Goal: Information Seeking & Learning: Find specific fact

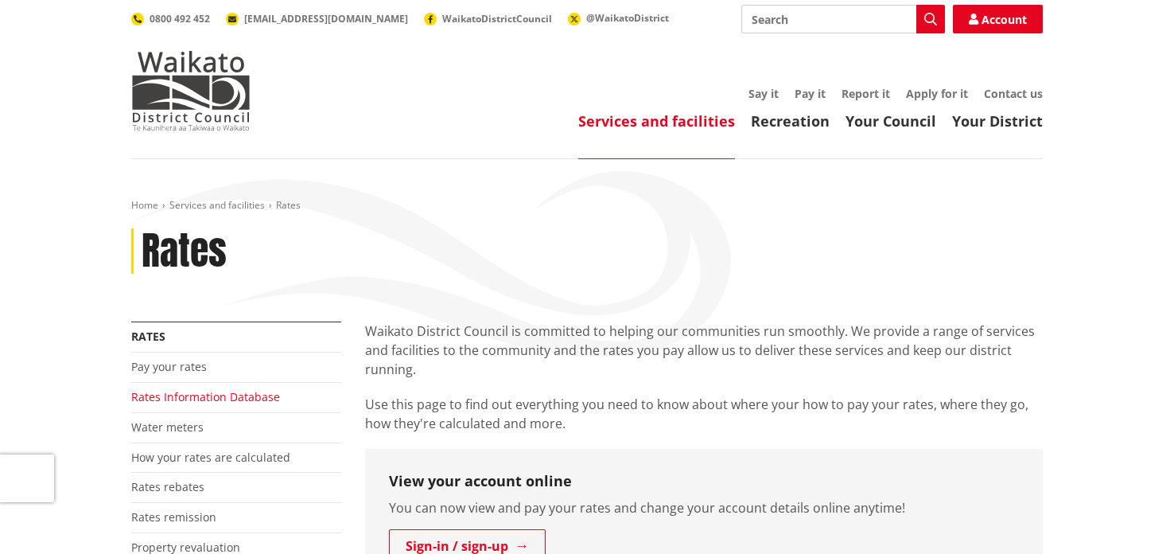
click at [169, 398] on link "Rates Information Database" at bounding box center [205, 396] width 149 height 15
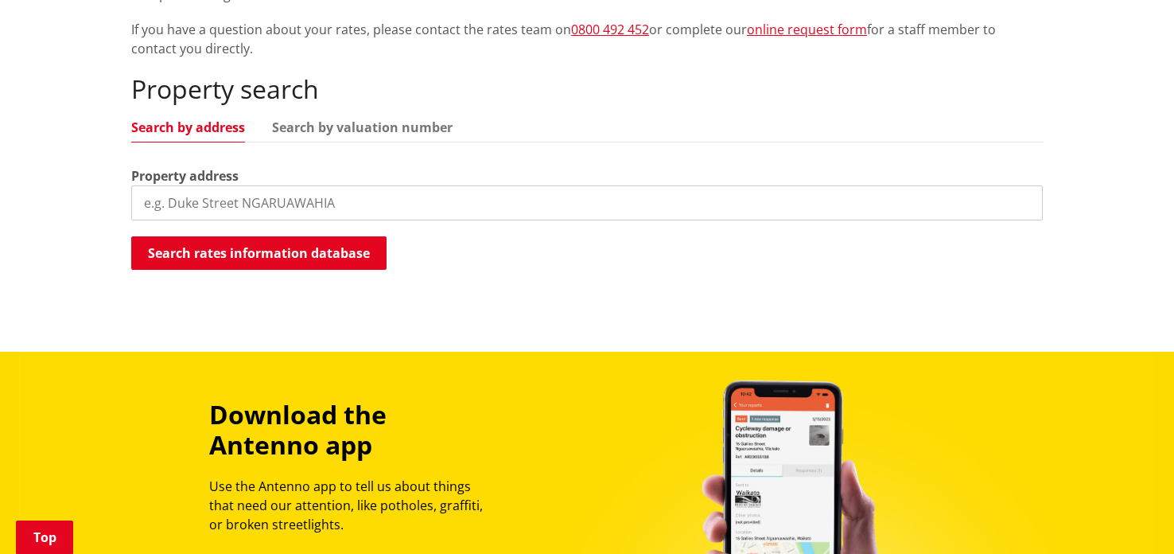
scroll to position [413, 0]
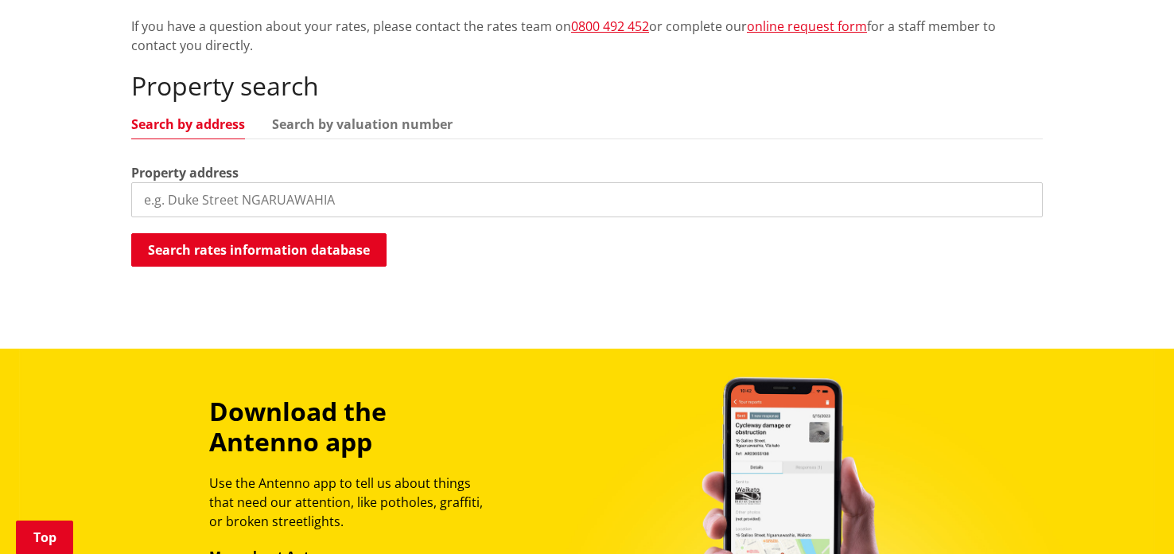
click at [146, 187] on input "search" at bounding box center [587, 199] width 912 height 35
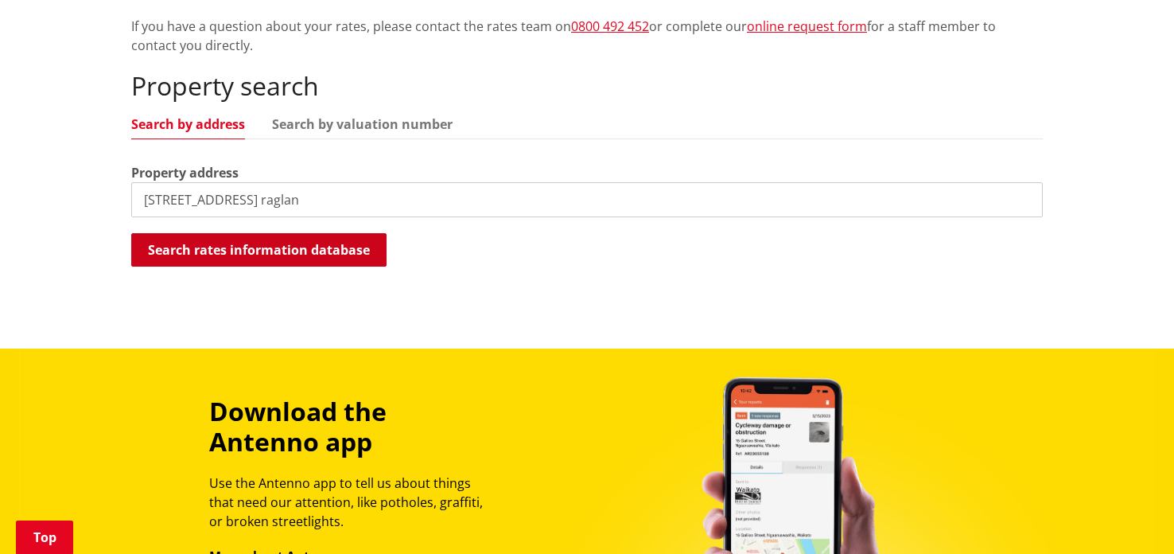
type input "[STREET_ADDRESS] raglan"
click at [250, 250] on button "Search rates information database" at bounding box center [258, 249] width 255 height 33
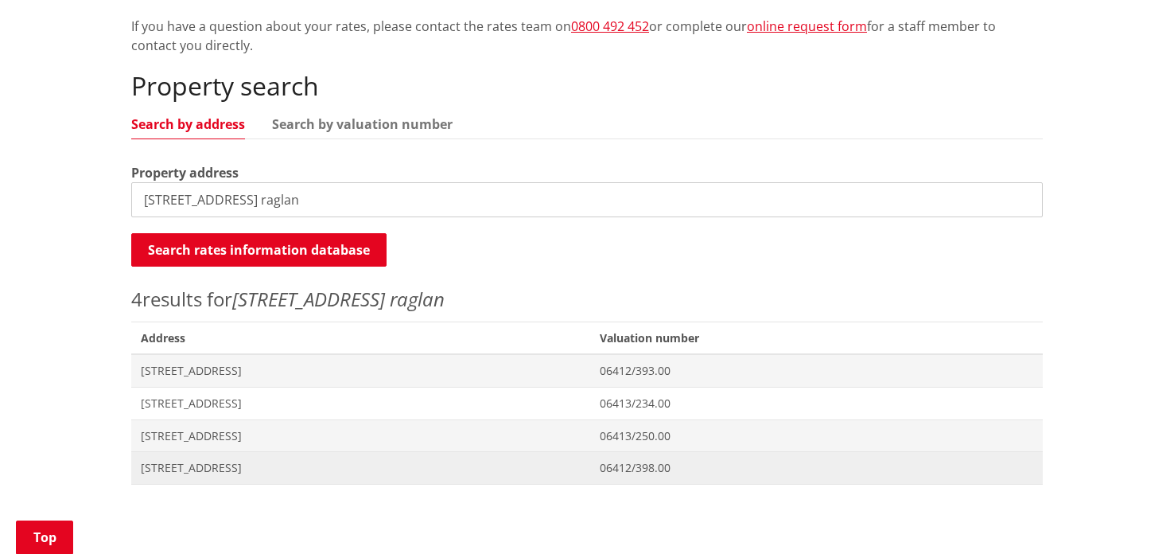
click at [259, 461] on span "[STREET_ADDRESS]" at bounding box center [361, 468] width 440 height 16
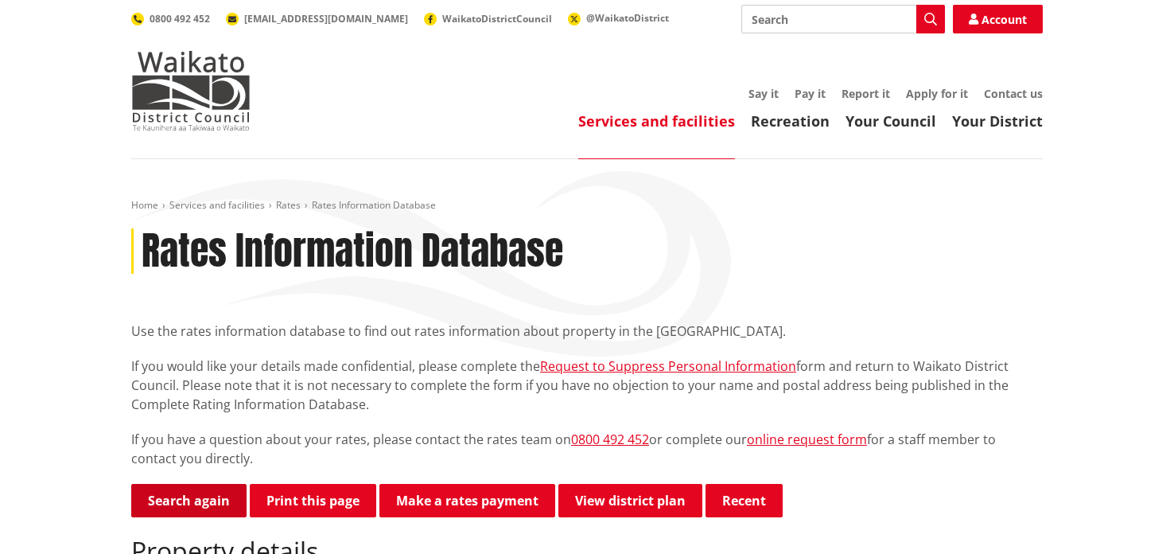
click at [194, 499] on link "Search again" at bounding box center [188, 500] width 115 height 33
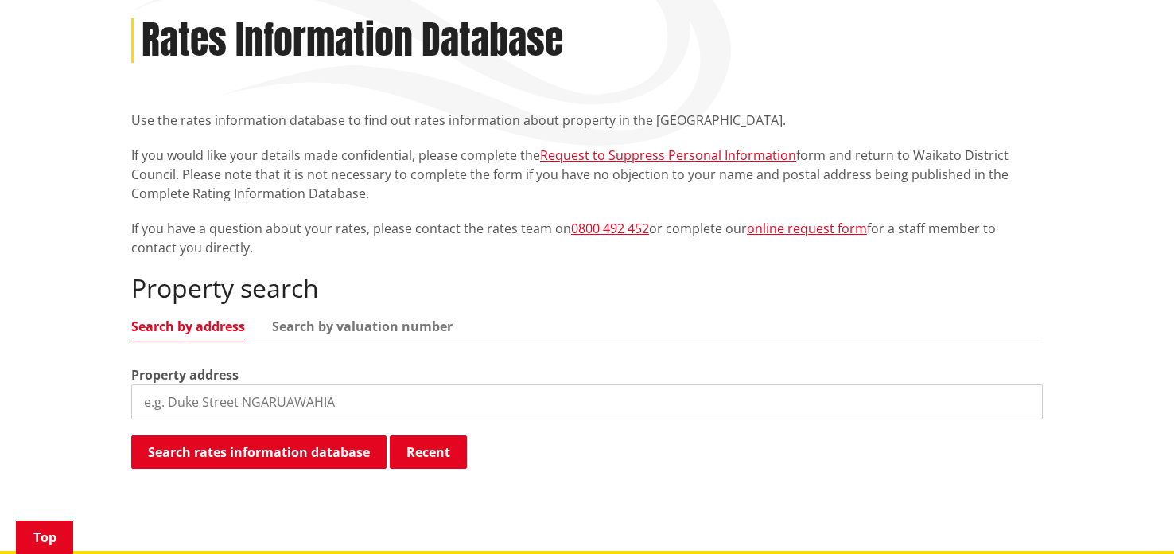
scroll to position [254, 0]
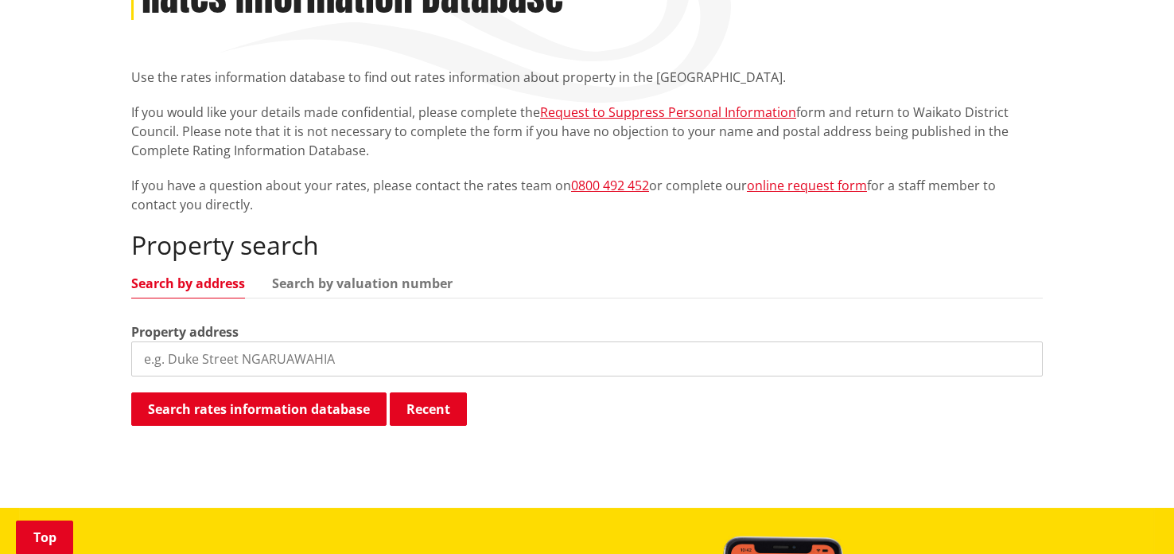
click at [141, 354] on input "search" at bounding box center [587, 358] width 912 height 35
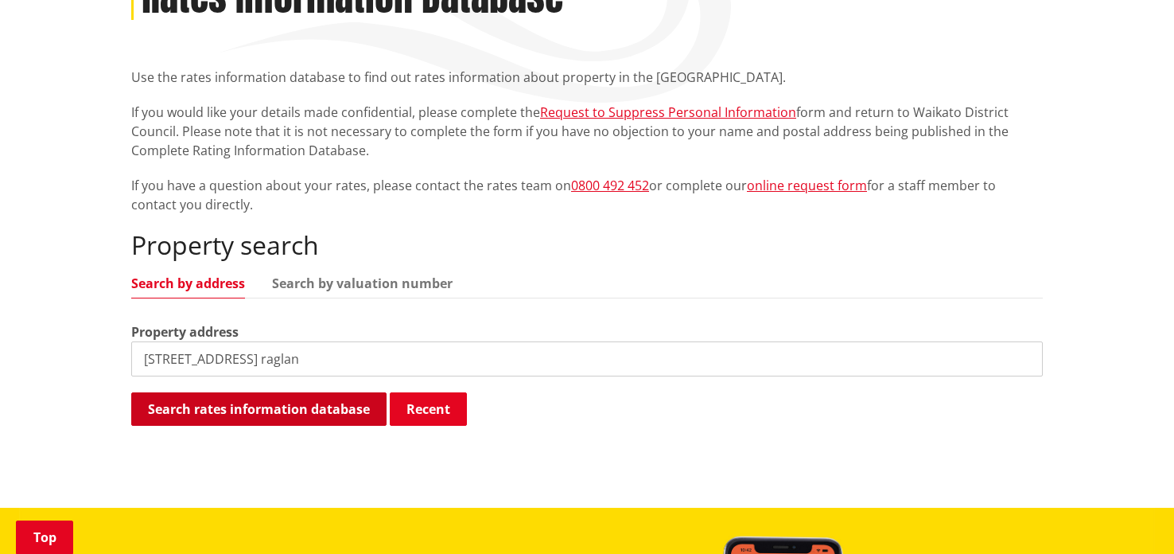
type input "40 wainui road raglan"
click at [343, 405] on button "Search rates information database" at bounding box center [258, 408] width 255 height 33
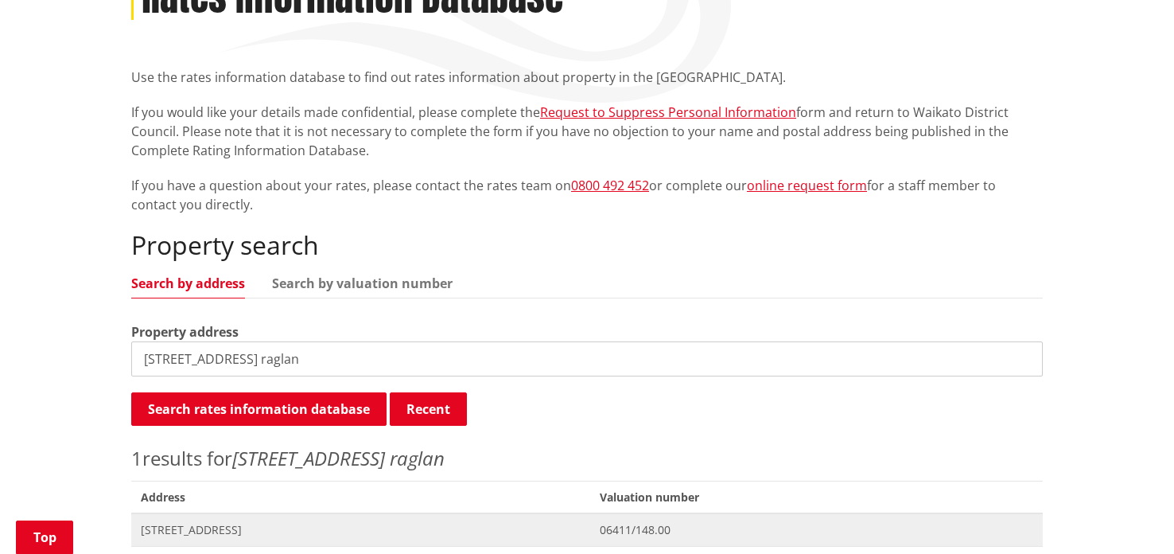
click at [670, 528] on span "06411/148.00" at bounding box center [817, 530] width 434 height 16
